Goal: Task Accomplishment & Management: Use online tool/utility

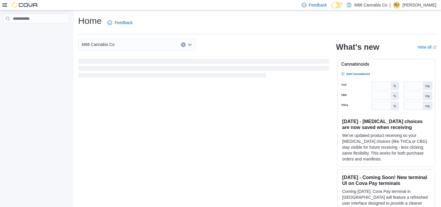
click at [126, 130] on div "M66 Cannabis Co What's new View all (opens in a new tab or window) [DATE] - [ME…" at bounding box center [257, 126] width 358 height 174
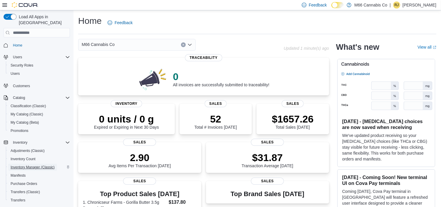
click at [22, 165] on span "Inventory Manager (Classic)" at bounding box center [33, 167] width 44 height 5
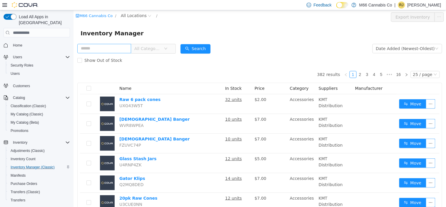
click at [116, 51] on input "text" at bounding box center [104, 48] width 54 height 9
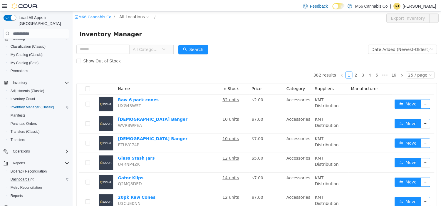
scroll to position [64, 0]
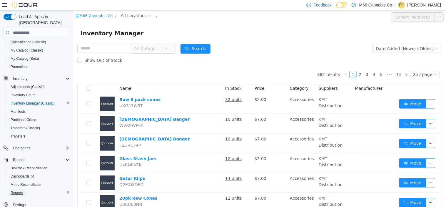
click at [22, 190] on span "Reports" at bounding box center [17, 192] width 12 height 5
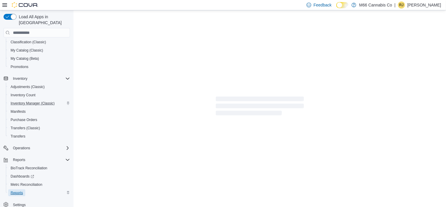
click at [22, 190] on span "Reports" at bounding box center [17, 192] width 12 height 5
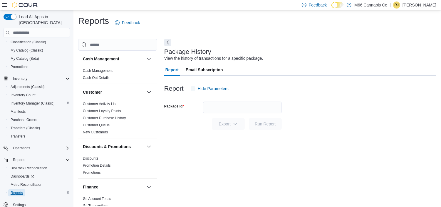
scroll to position [4, 0]
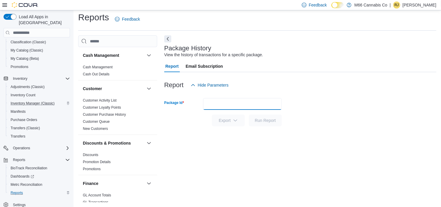
click at [233, 105] on input "Package Id" at bounding box center [242, 104] width 79 height 12
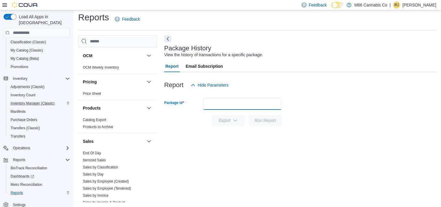
scroll to position [298, 0]
click at [108, 154] on span "End Of Day" at bounding box center [118, 152] width 74 height 7
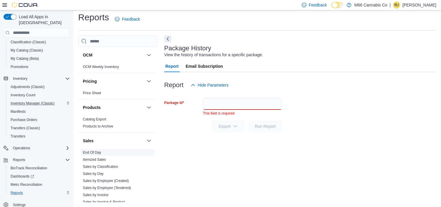
click at [100, 152] on link "End Of Day" at bounding box center [92, 152] width 18 height 4
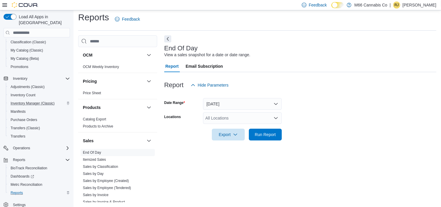
click at [237, 116] on div "All Locations" at bounding box center [242, 118] width 79 height 12
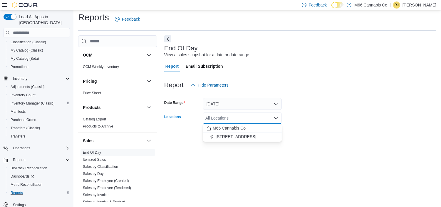
click at [234, 127] on span "M66 Cannabis Co" at bounding box center [229, 128] width 33 height 6
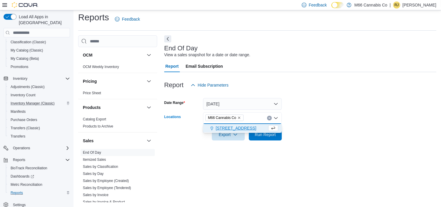
click at [234, 127] on span "[STREET_ADDRESS]" at bounding box center [236, 128] width 41 height 6
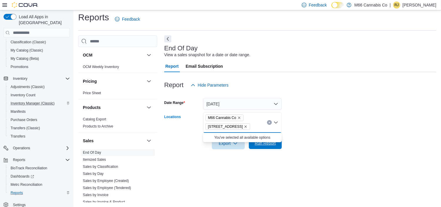
click at [260, 145] on span "Run Report" at bounding box center [265, 143] width 21 height 6
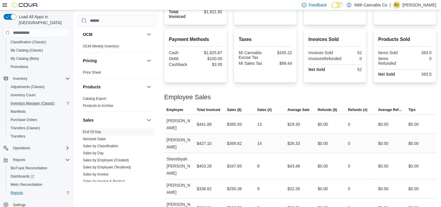
scroll to position [195, 0]
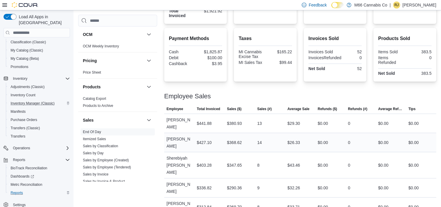
click at [247, 185] on div "$290.36" at bounding box center [240, 188] width 30 height 12
click at [34, 101] on span "Inventory Manager (Classic)" at bounding box center [33, 103] width 44 height 5
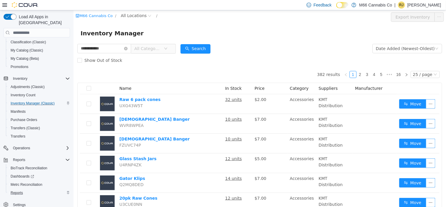
type input "**********"
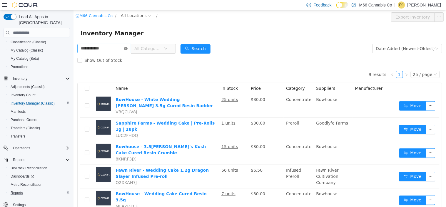
click at [127, 49] on icon "icon: close-circle" at bounding box center [126, 49] width 4 height 4
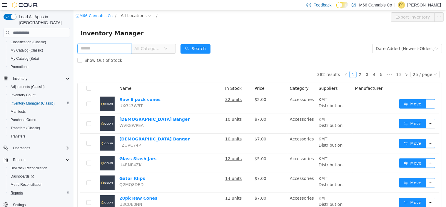
click at [115, 49] on input "text" at bounding box center [104, 48] width 54 height 9
type input "********"
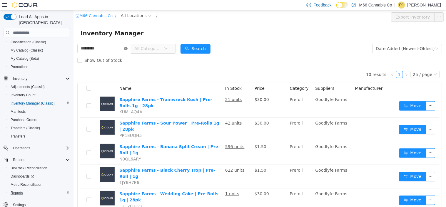
click at [127, 49] on icon "icon: close-circle" at bounding box center [126, 49] width 4 height 4
